Goal: Find specific page/section: Find specific page/section

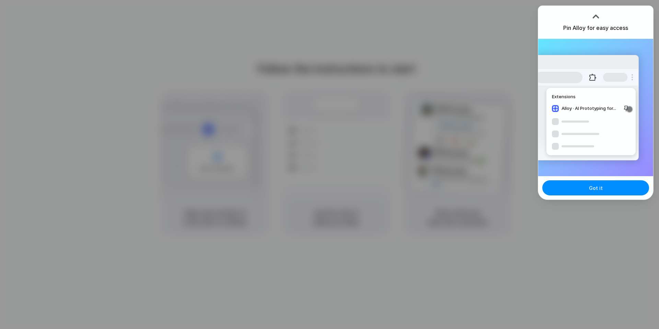
click at [596, 196] on div "Got it" at bounding box center [595, 187] width 115 height 23
click at [596, 194] on button "Got it" at bounding box center [595, 187] width 107 height 15
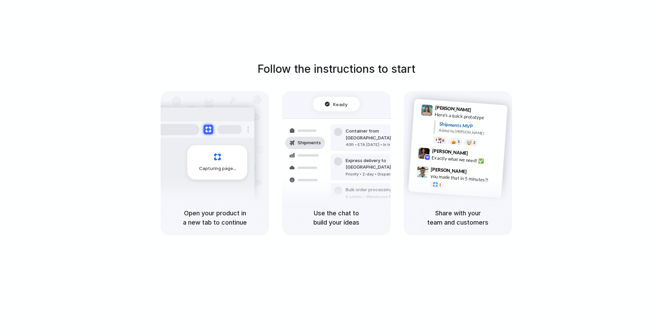
click at [616, 42] on div "Follow the instructions to start Capturing page Open your product in a new tab …" at bounding box center [336, 171] width 672 height 342
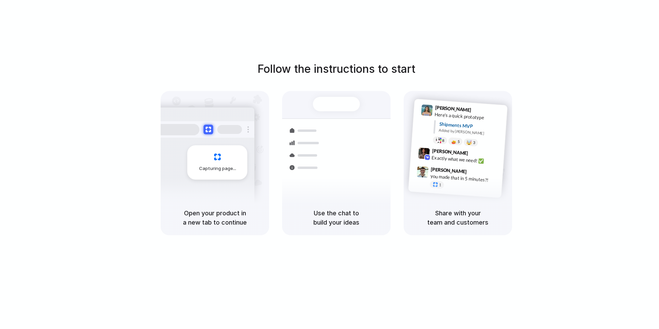
click at [329, 164] on div at bounding box center [329, 164] width 0 height 0
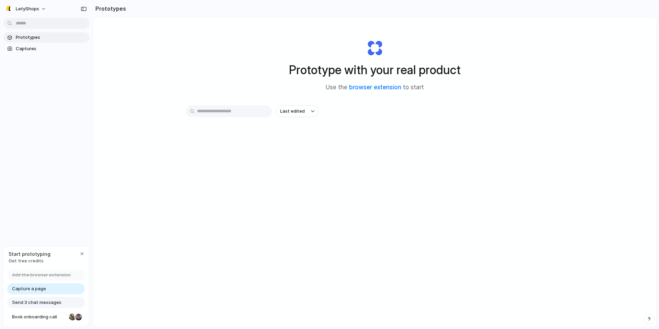
click at [254, 114] on input "text" at bounding box center [229, 111] width 86 height 12
click at [281, 111] on span "Last edited" at bounding box center [292, 111] width 25 height 7
click at [282, 111] on div "Last edited Last created Alphabetical" at bounding box center [329, 164] width 659 height 329
click at [31, 39] on span "Prototypes" at bounding box center [51, 37] width 71 height 7
click at [30, 47] on span "Captures" at bounding box center [51, 48] width 71 height 7
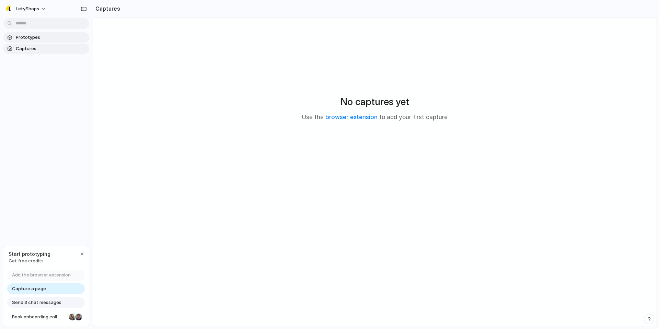
click at [33, 39] on span "Prototypes" at bounding box center [51, 37] width 71 height 7
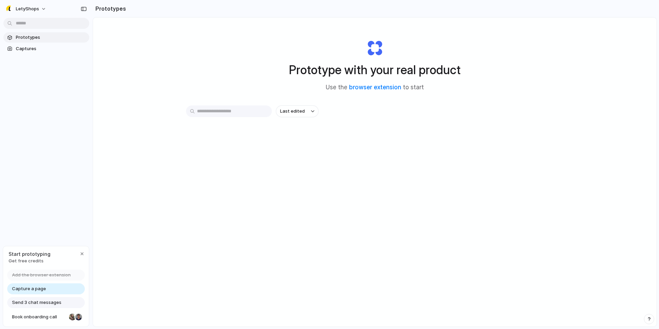
click at [329, 164] on div at bounding box center [329, 164] width 0 height 0
